Goal: Use online tool/utility: Utilize a website feature to perform a specific function

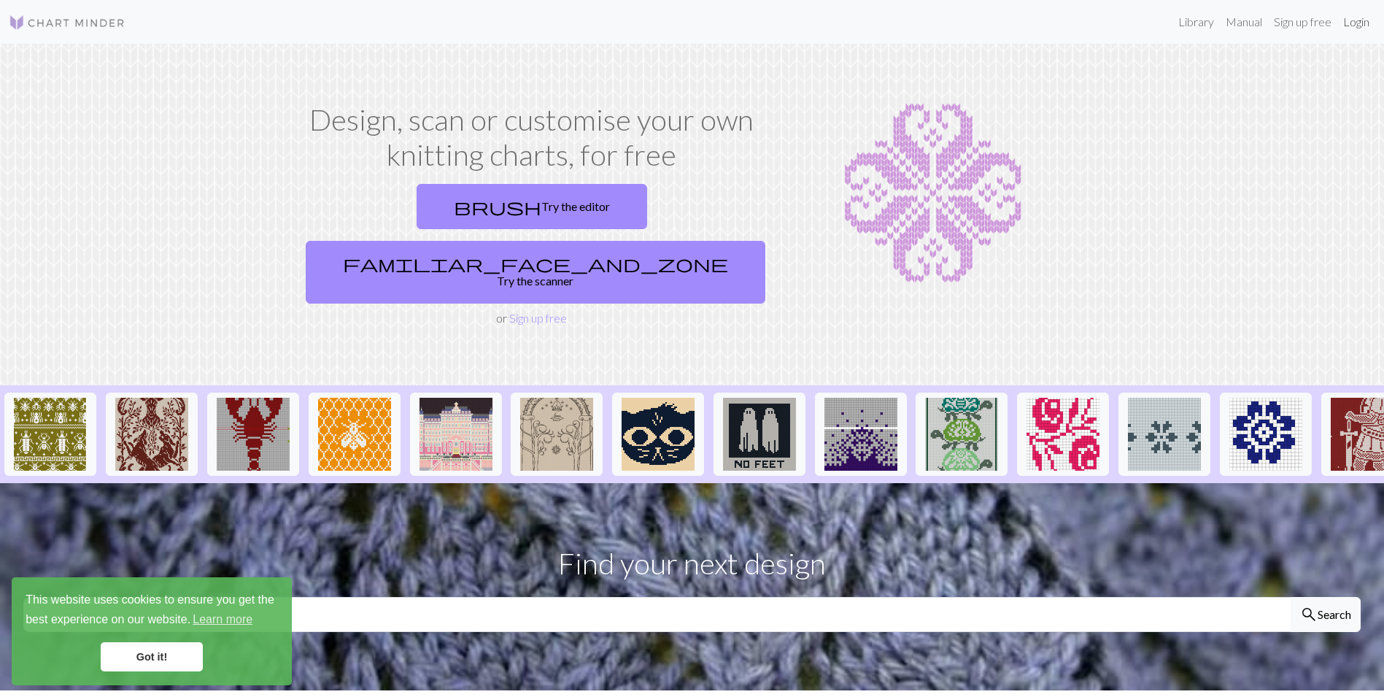
click at [1366, 21] on link "Login" at bounding box center [1356, 21] width 38 height 29
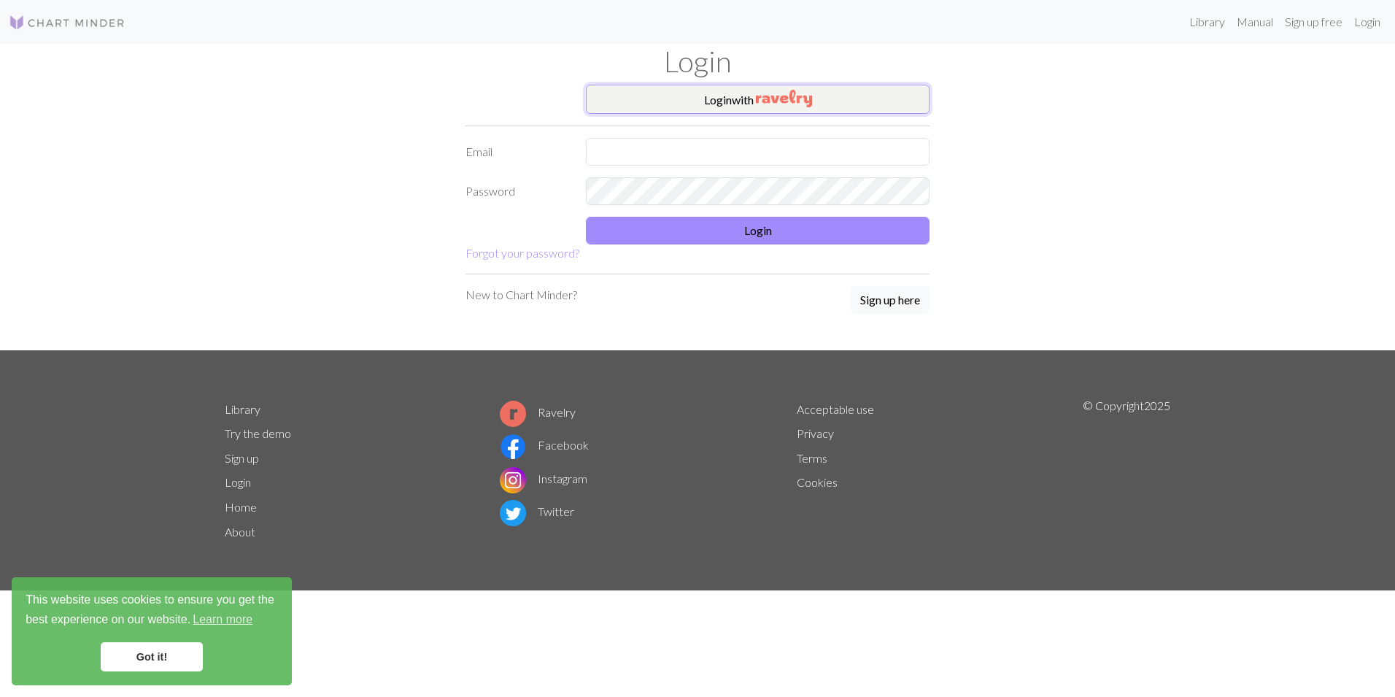
click at [886, 93] on button "Login with" at bounding box center [758, 99] width 344 height 29
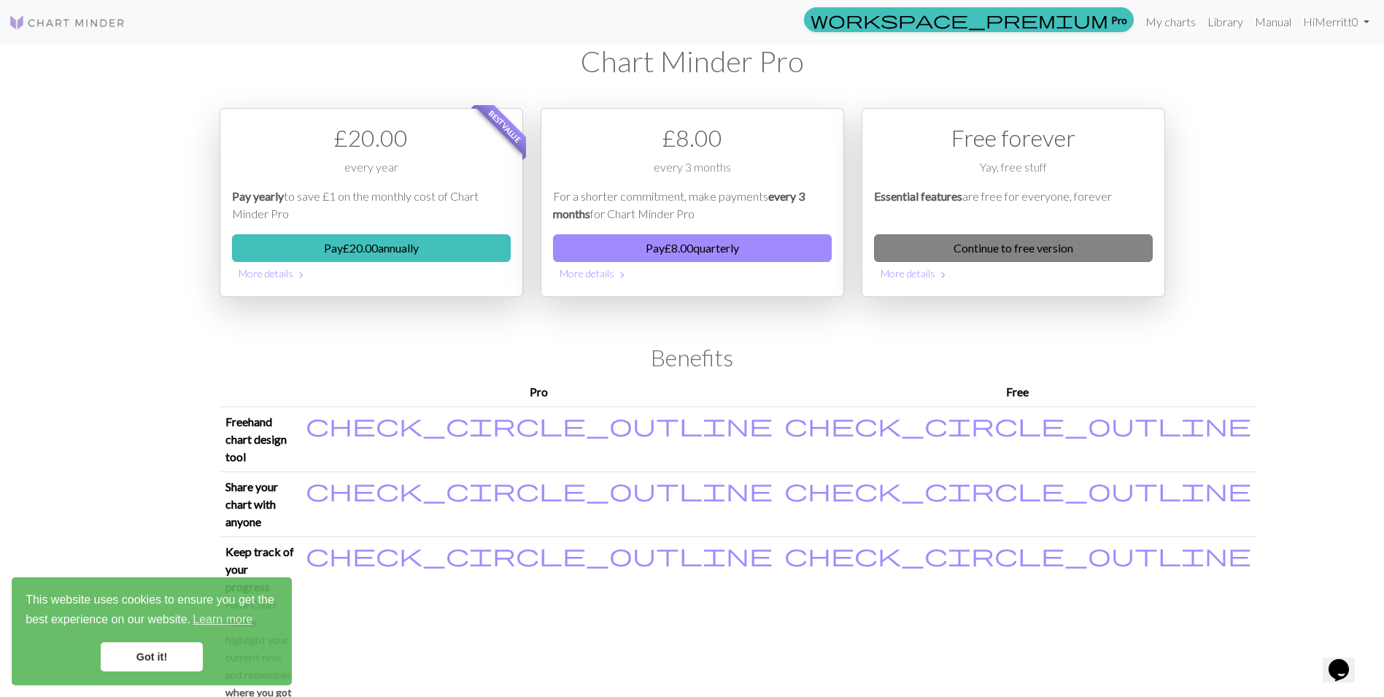
click at [1062, 253] on link "Continue to free version" at bounding box center [1013, 248] width 279 height 28
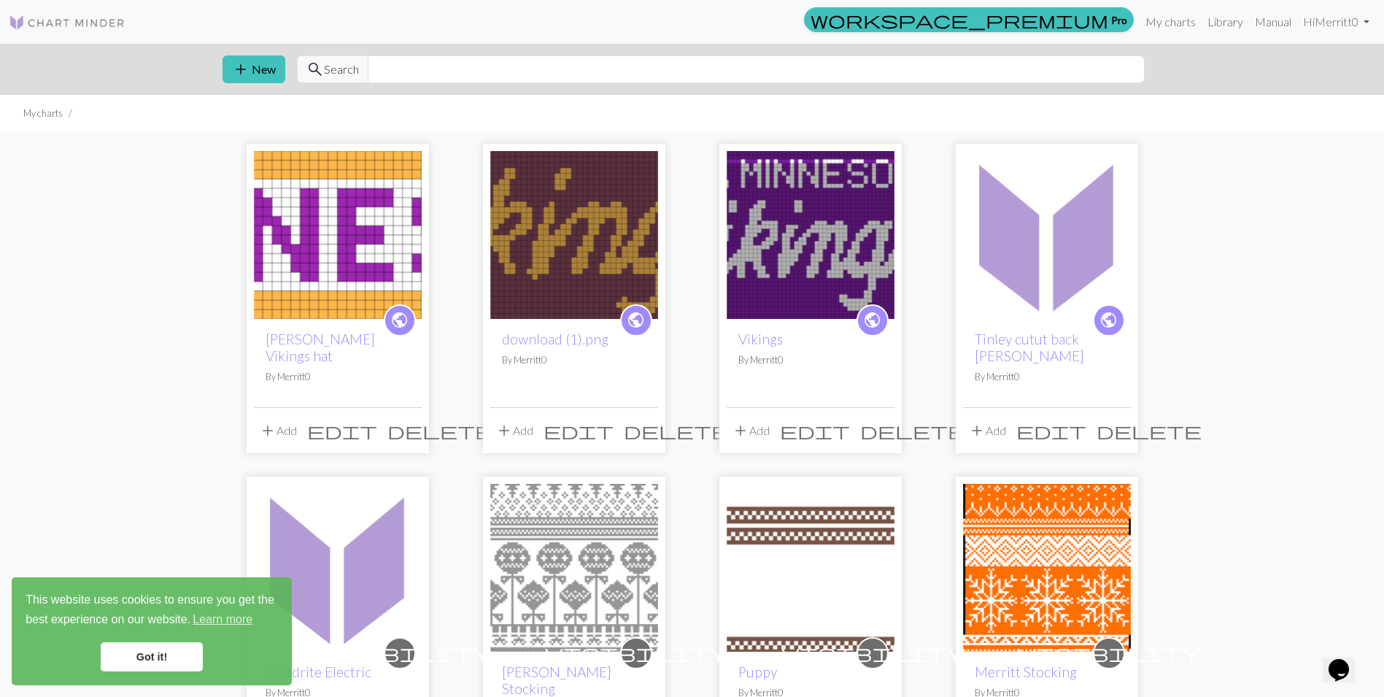
click at [357, 291] on img at bounding box center [338, 235] width 168 height 168
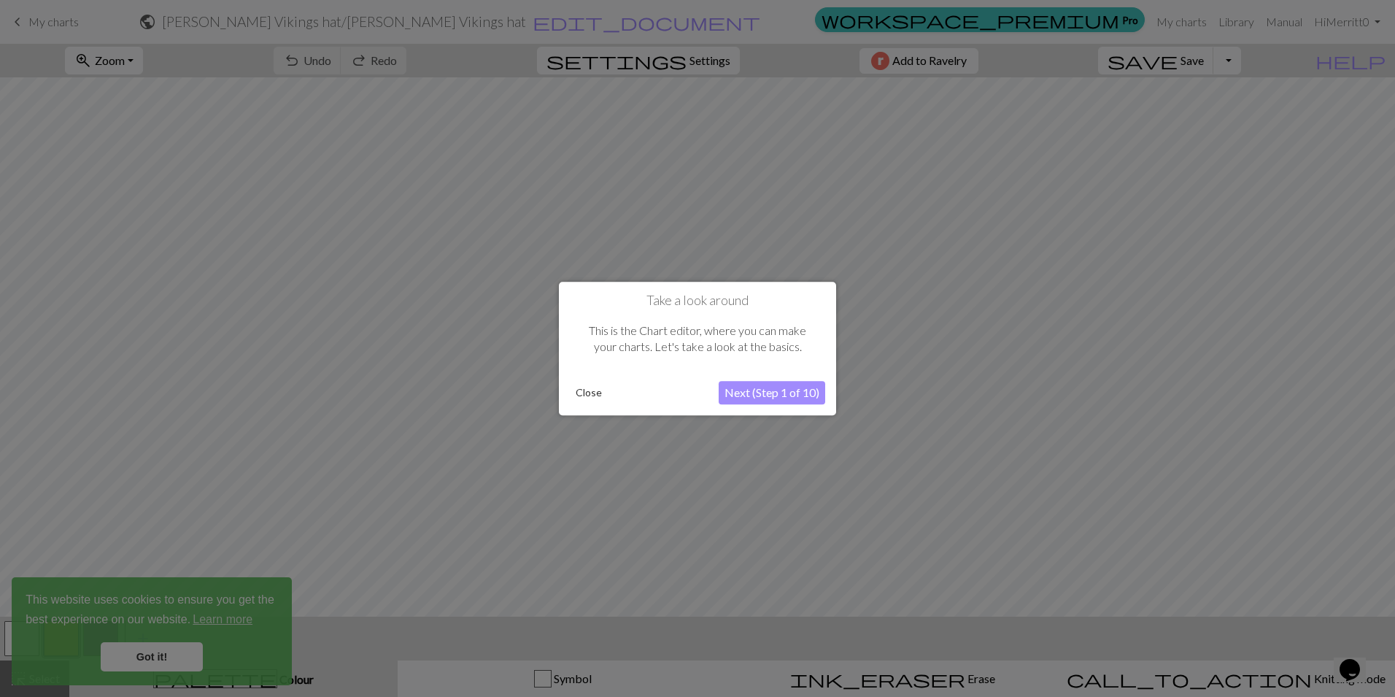
click at [587, 395] on button "Close" at bounding box center [589, 393] width 38 height 22
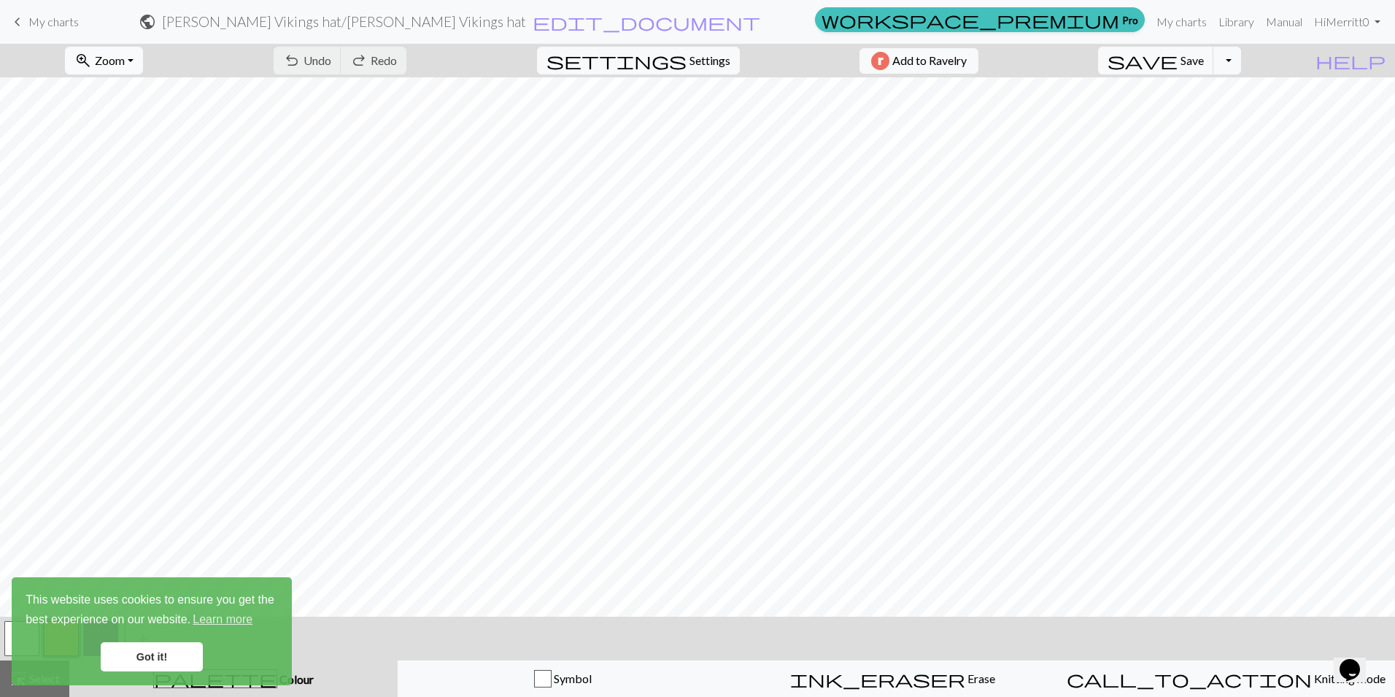
click at [143, 68] on button "zoom_in Zoom Zoom" at bounding box center [104, 61] width 78 height 28
click at [136, 123] on button "Fit width" at bounding box center [123, 115] width 115 height 23
